Goal: Task Accomplishment & Management: Use online tool/utility

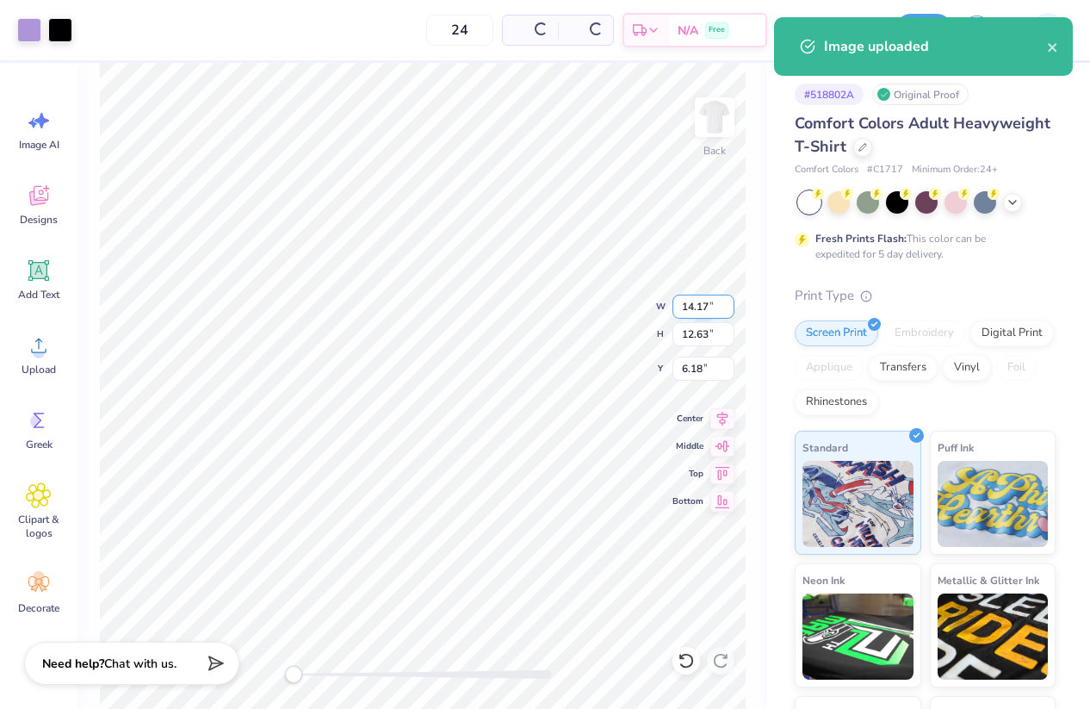
click at [691, 306] on input "14.17" at bounding box center [704, 306] width 62 height 24
type input "10.00"
type input "8.91"
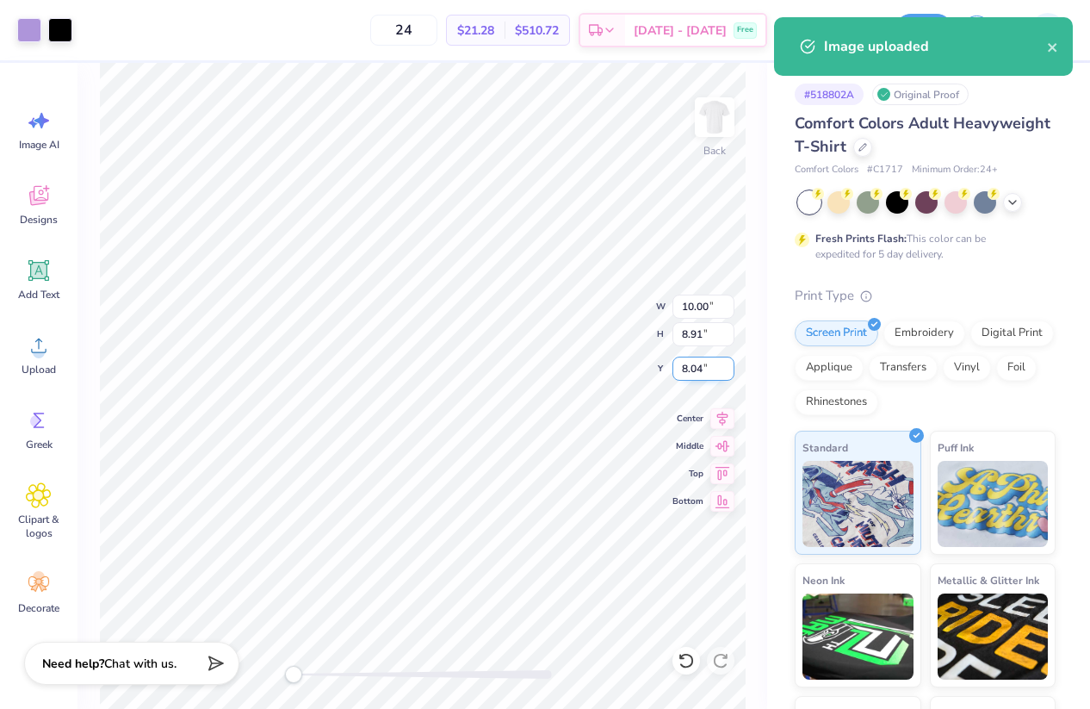
click at [699, 359] on input "8.04" at bounding box center [704, 368] width 62 height 24
type input "3"
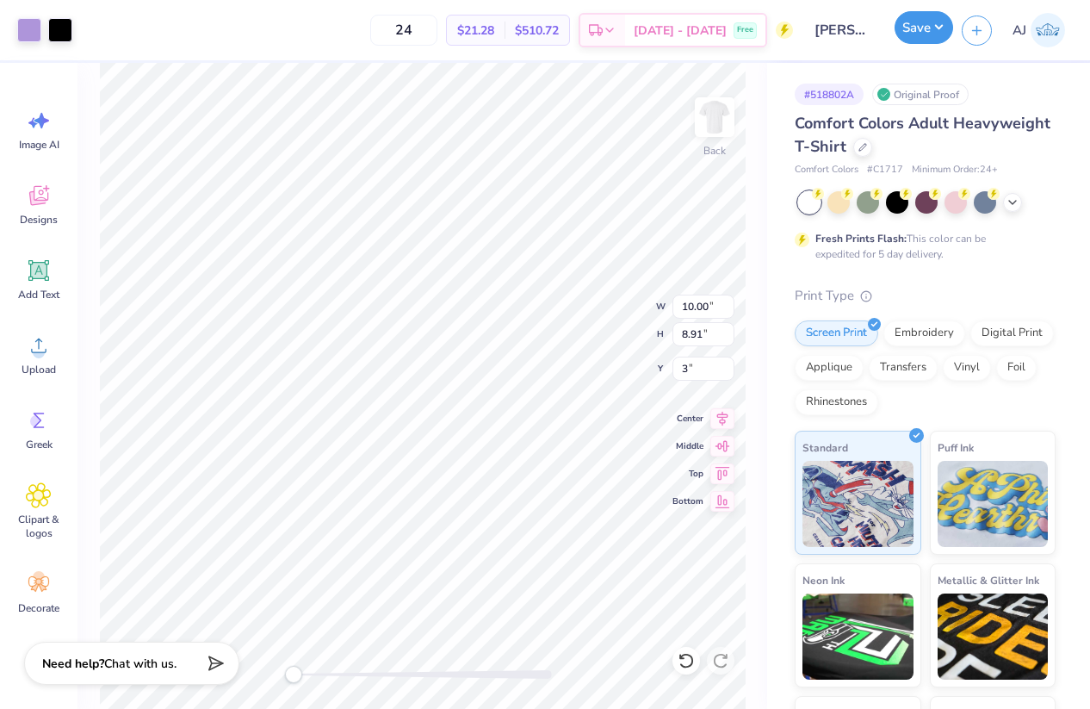
click at [939, 27] on button "Save" at bounding box center [924, 27] width 59 height 33
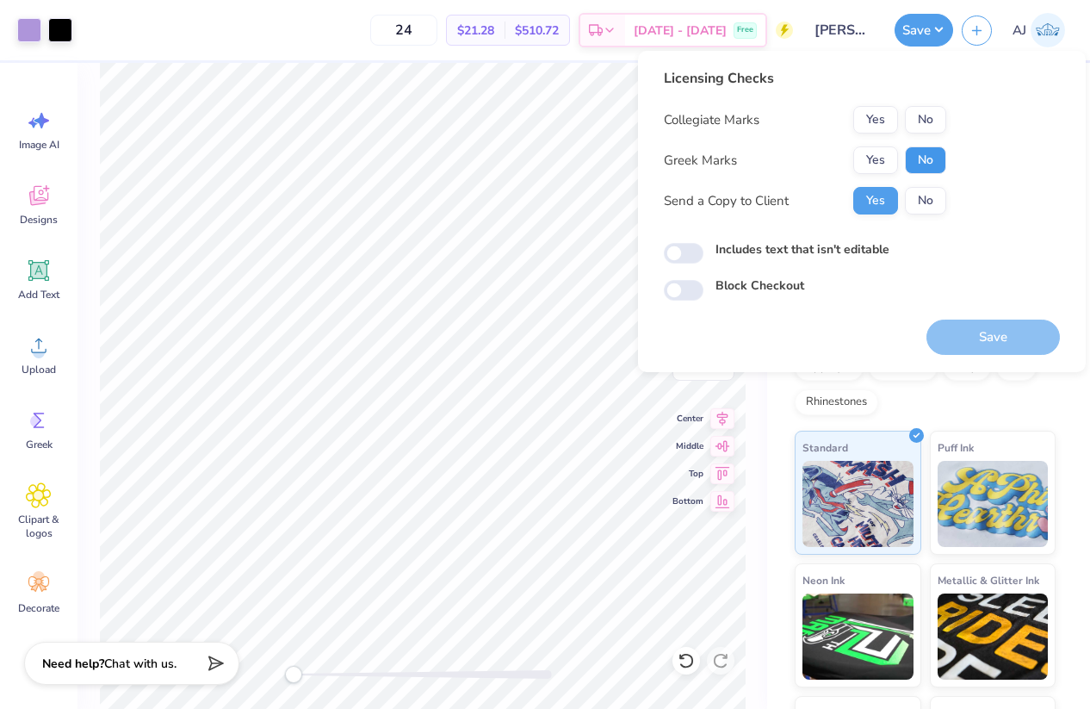
click at [921, 158] on button "No" at bounding box center [925, 160] width 41 height 28
click at [681, 253] on input "Includes text that isn't editable" at bounding box center [684, 253] width 40 height 21
checkbox input "true"
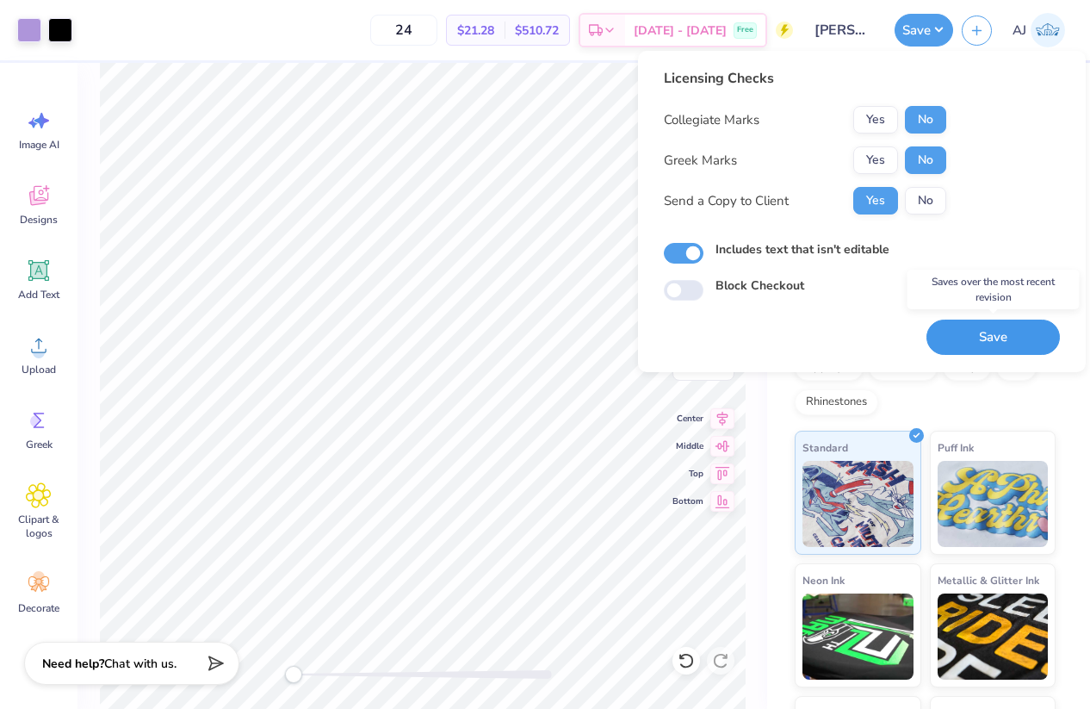
click at [953, 338] on button "Save" at bounding box center [993, 336] width 133 height 35
